Goal: Obtain resource: Obtain resource

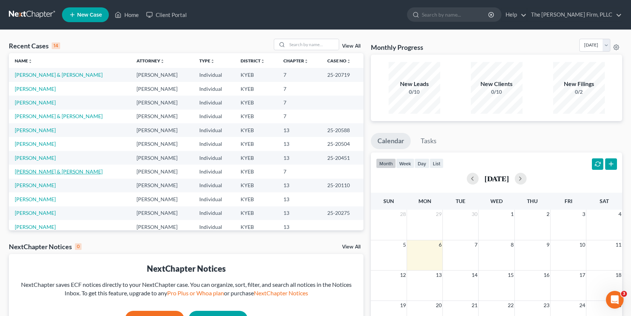
click at [46, 171] on link "[PERSON_NAME] & [PERSON_NAME]" at bounding box center [59, 171] width 88 height 6
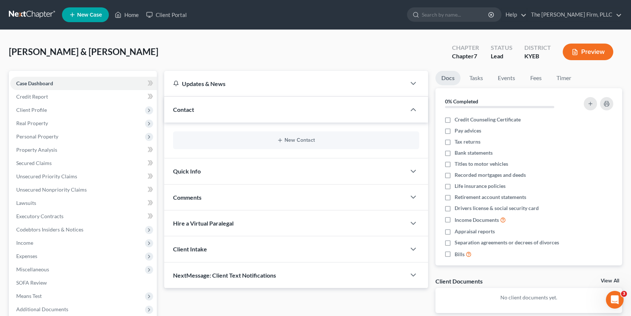
click at [599, 50] on button "Preview" at bounding box center [588, 52] width 51 height 17
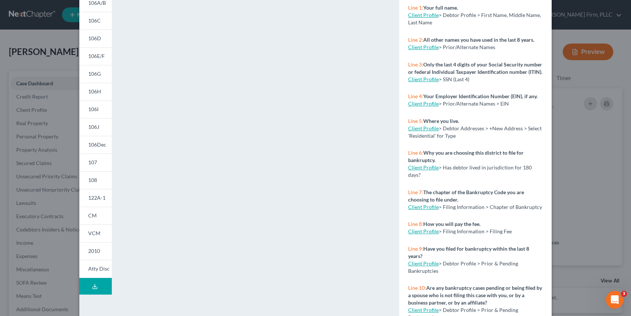
scroll to position [100, 0]
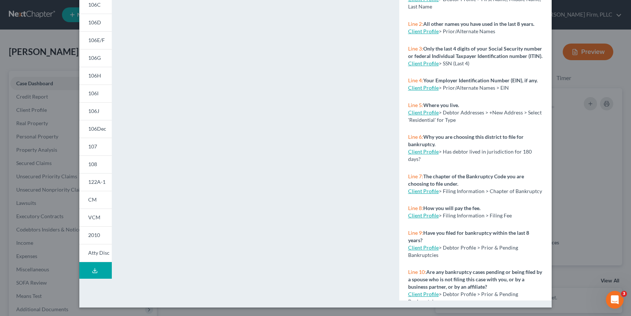
click at [99, 269] on button "Download Draft" at bounding box center [95, 270] width 32 height 17
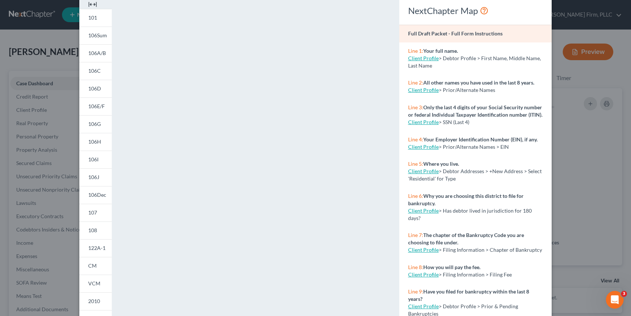
scroll to position [0, 0]
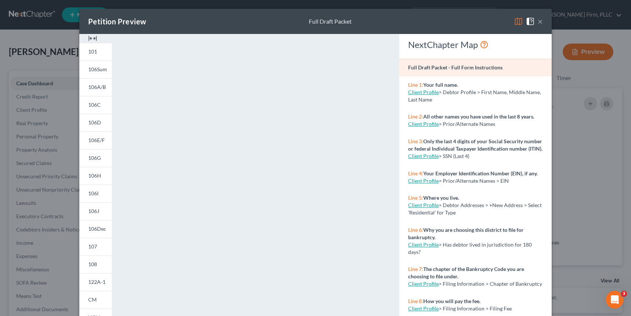
click at [542, 22] on button "×" at bounding box center [540, 21] width 5 height 9
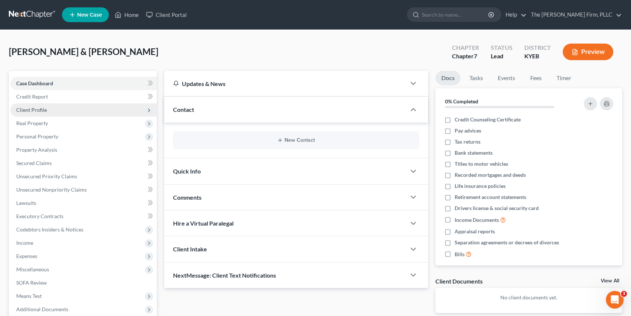
click at [60, 107] on span "Client Profile" at bounding box center [83, 109] width 146 height 13
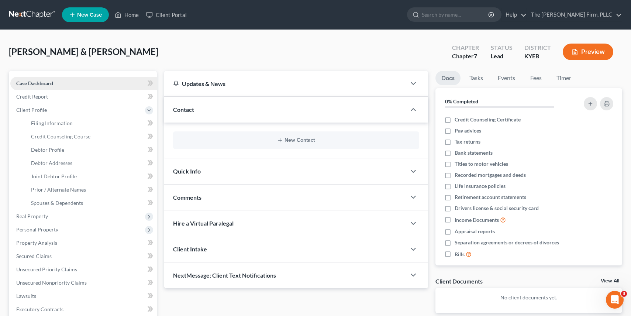
click at [54, 86] on link "Case Dashboard" at bounding box center [83, 83] width 146 height 13
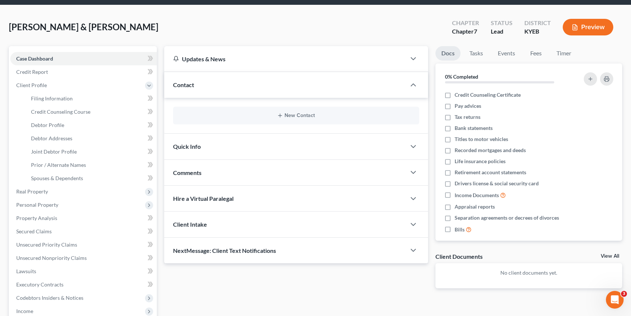
scroll to position [169, 0]
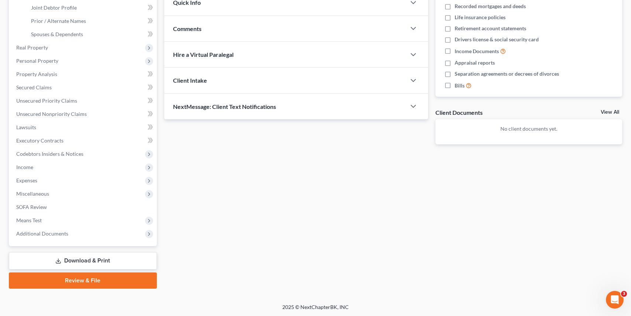
click at [114, 263] on link "Download & Print" at bounding box center [83, 260] width 148 height 17
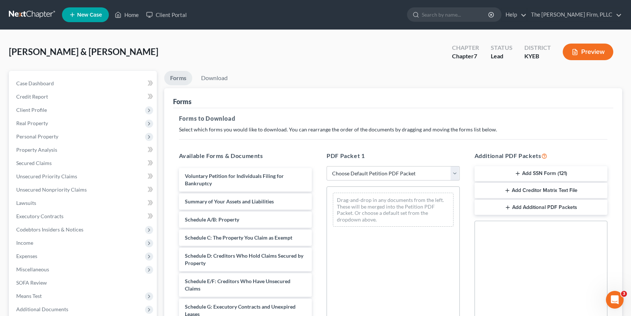
click at [584, 45] on button "Preview" at bounding box center [588, 52] width 51 height 17
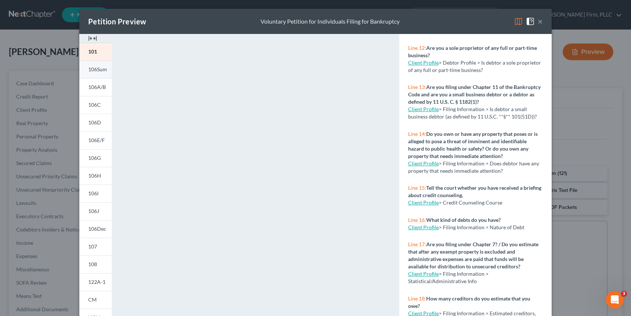
click at [99, 76] on link "106Sum" at bounding box center [95, 70] width 32 height 18
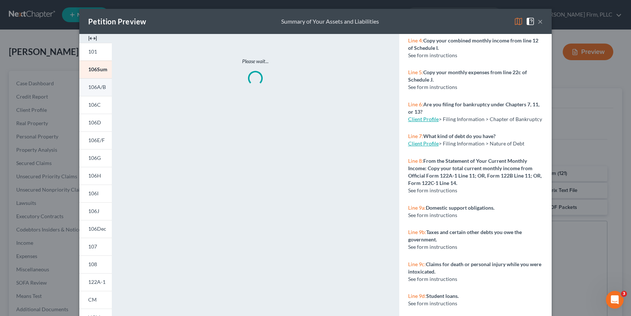
click at [98, 87] on span "106A/B" at bounding box center [97, 87] width 18 height 6
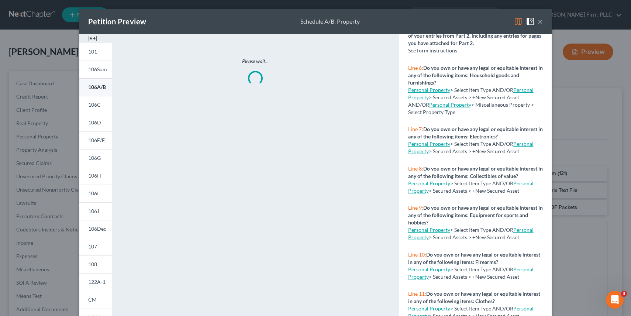
scroll to position [403, 0]
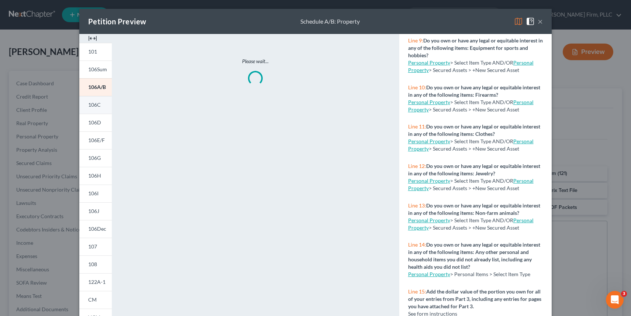
click at [96, 108] on link "106C" at bounding box center [95, 105] width 32 height 18
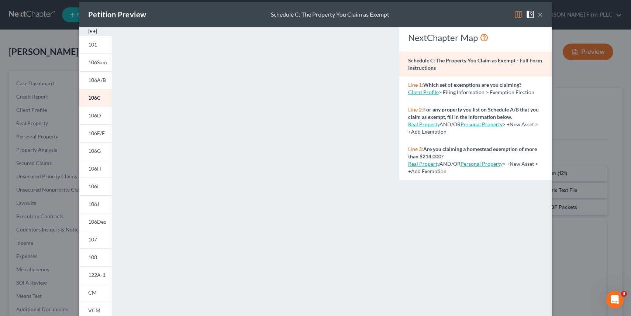
scroll to position [8, 0]
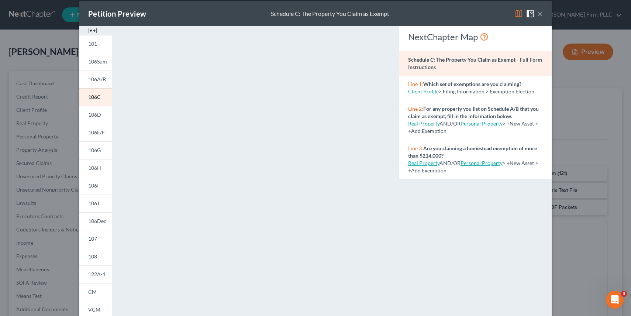
click at [542, 15] on button "×" at bounding box center [540, 13] width 5 height 9
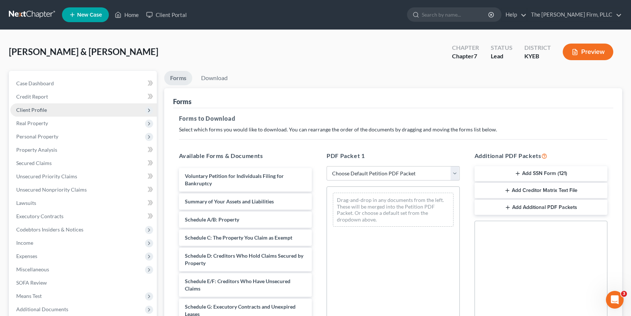
click at [87, 109] on span "Client Profile" at bounding box center [83, 109] width 146 height 13
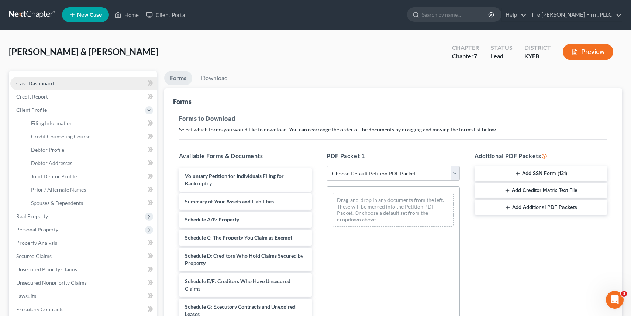
click at [49, 86] on link "Case Dashboard" at bounding box center [83, 83] width 146 height 13
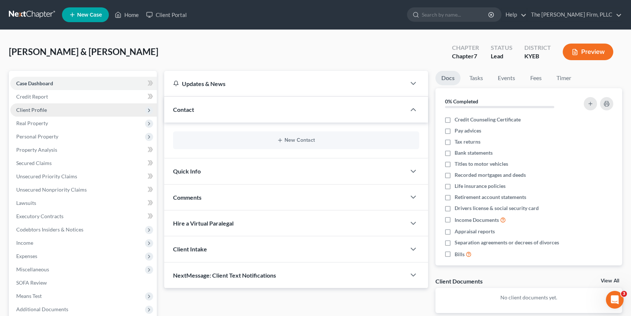
click at [42, 111] on span "Client Profile" at bounding box center [31, 110] width 31 height 6
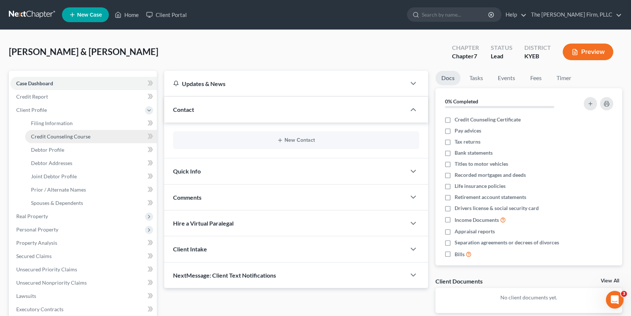
scroll to position [169, 0]
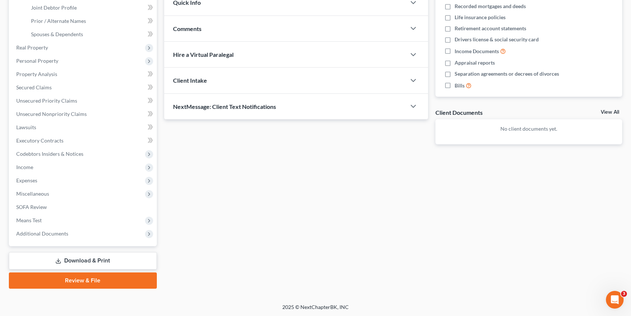
click at [70, 255] on link "Download & Print" at bounding box center [83, 260] width 148 height 17
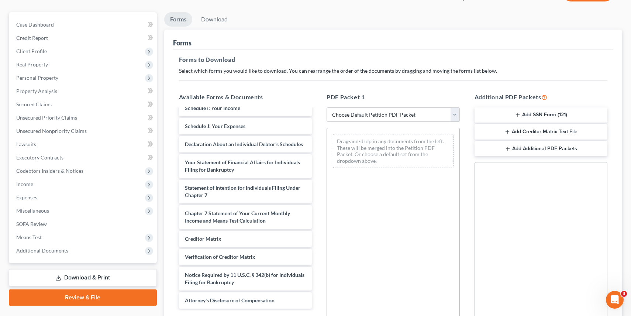
scroll to position [139, 0]
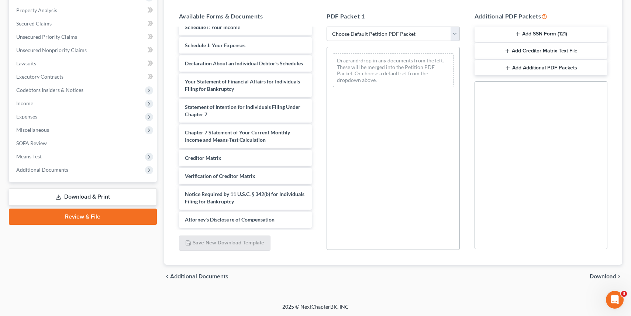
click at [420, 62] on div "Drag-and-drop in any documents from the left. These will be merged into the Pet…" at bounding box center [393, 70] width 121 height 34
click at [451, 34] on select "Choose Default Petition PDF Packet Complete Bankruptcy Petition (all forms and …" at bounding box center [393, 34] width 133 height 15
click at [98, 198] on link "Download & Print" at bounding box center [83, 196] width 148 height 17
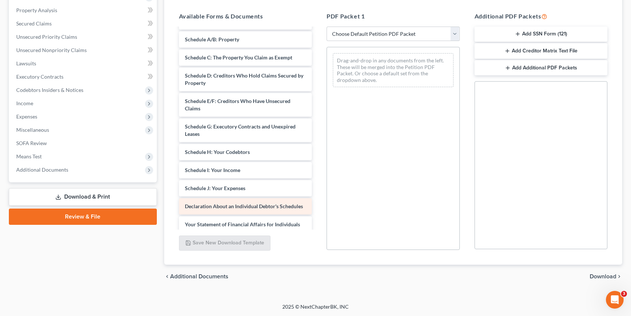
scroll to position [0, 0]
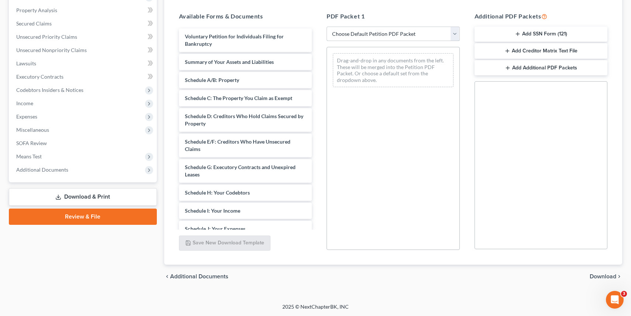
click at [337, 36] on select "Choose Default Petition PDF Packet Complete Bankruptcy Petition (all forms and …" at bounding box center [393, 34] width 133 height 15
select select "0"
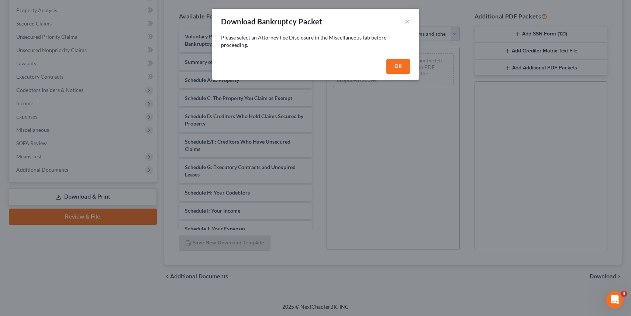
click at [398, 65] on button "OK" at bounding box center [398, 66] width 24 height 15
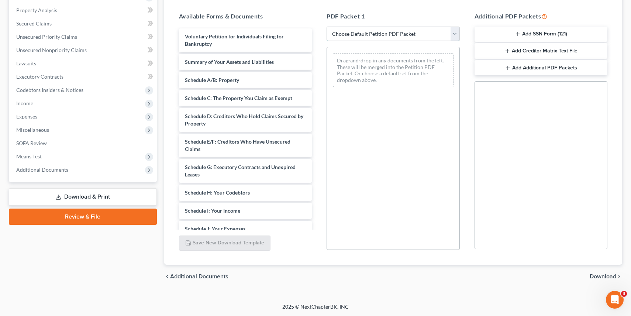
click at [416, 34] on select "Choose Default Petition PDF Packet Complete Bankruptcy Petition (all forms and …" at bounding box center [393, 34] width 133 height 15
select select "0"
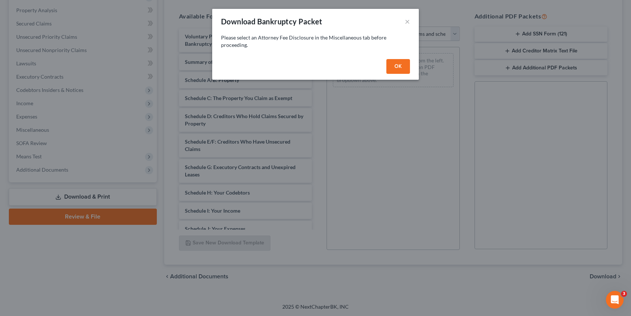
click at [392, 64] on button "OK" at bounding box center [398, 66] width 24 height 15
select select
